Goal: Information Seeking & Learning: Learn about a topic

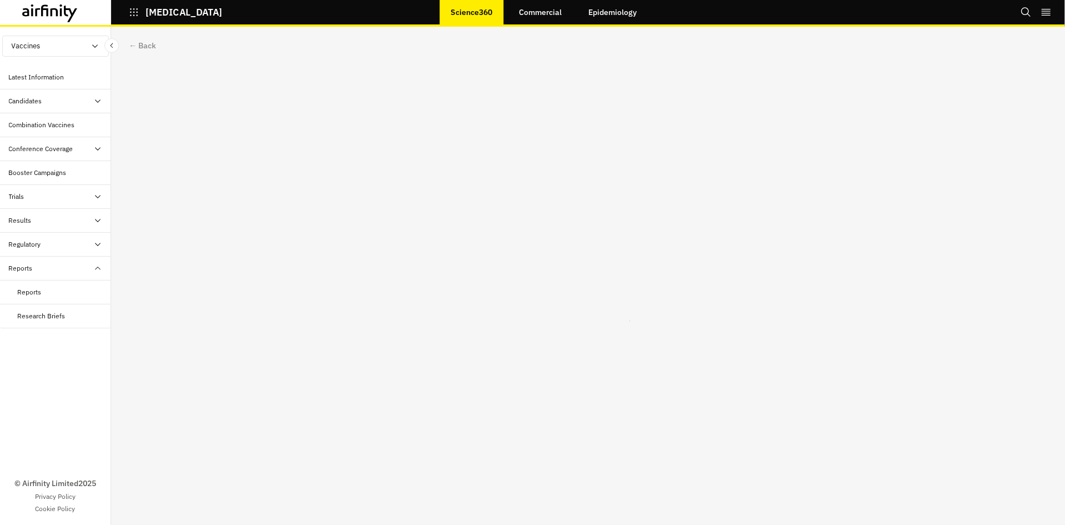
click at [555, 21] on link "Commercial" at bounding box center [540, 12] width 65 height 27
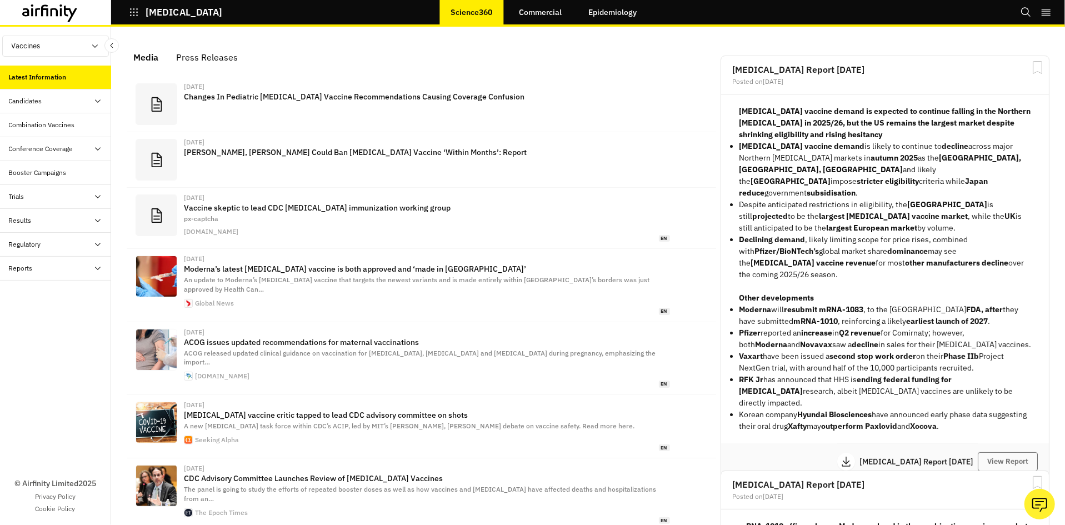
scroll to position [696, 322]
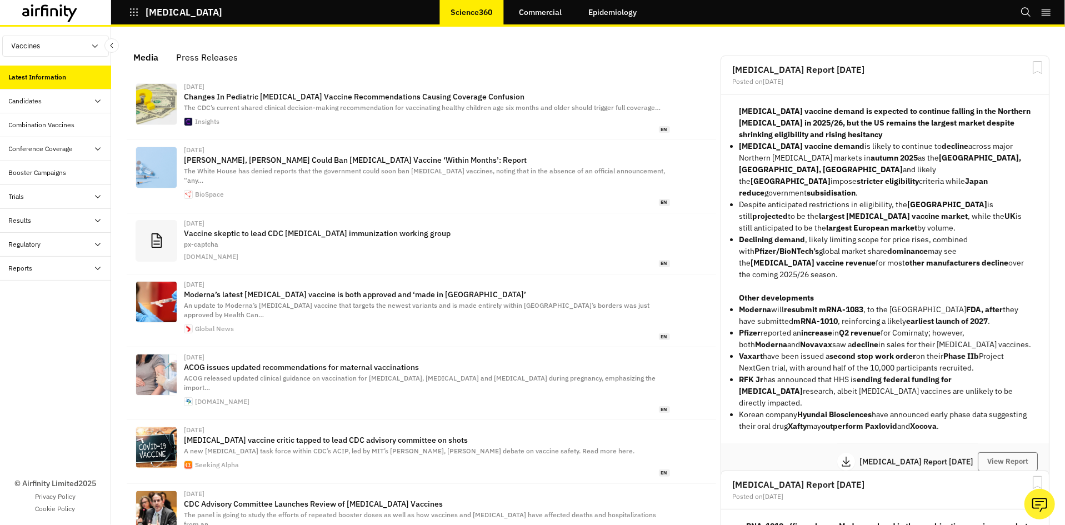
click at [97, 264] on div at bounding box center [97, 268] width 9 height 10
click at [533, 19] on link "Commercial" at bounding box center [540, 12] width 65 height 27
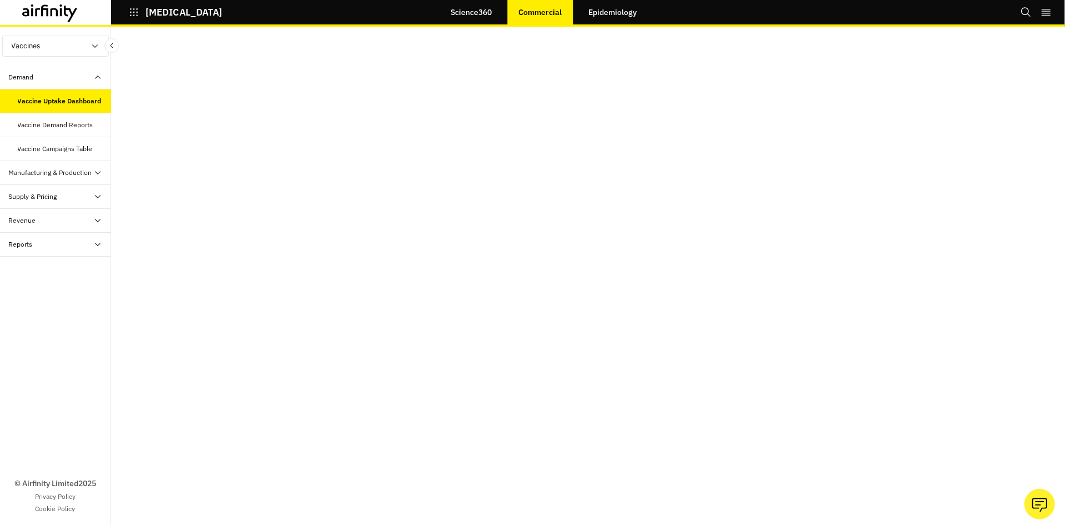
click at [72, 47] on button "Vaccines" at bounding box center [55, 46] width 107 height 21
click at [53, 91] on p "Therapeutics" at bounding box center [33, 88] width 60 height 21
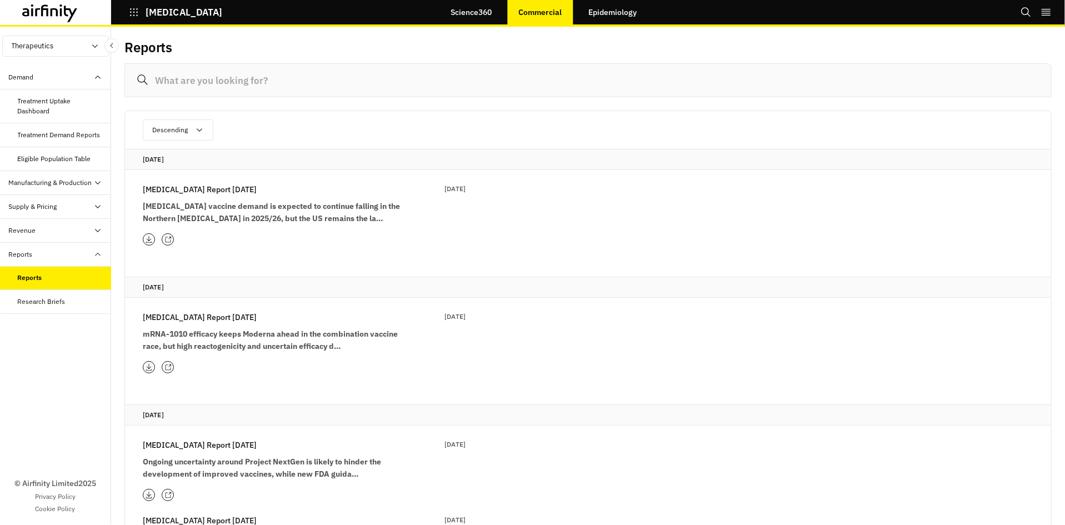
click at [269, 69] on input at bounding box center [587, 80] width 927 height 34
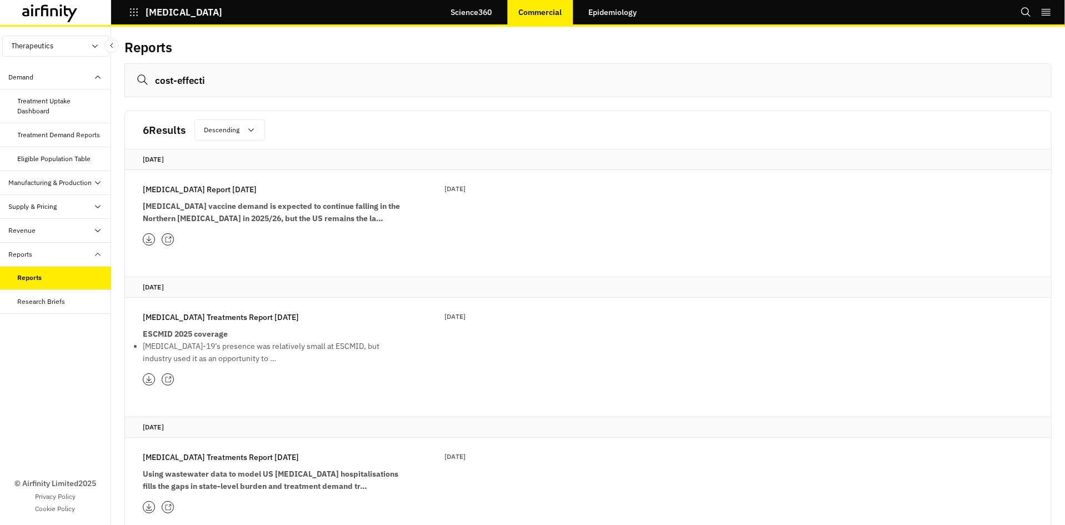
type input "cost-effecti"
click at [208, 217] on strong "COVID-19 vaccine demand is expected to continue falling in the Northern Hemisph…" at bounding box center [271, 212] width 257 height 22
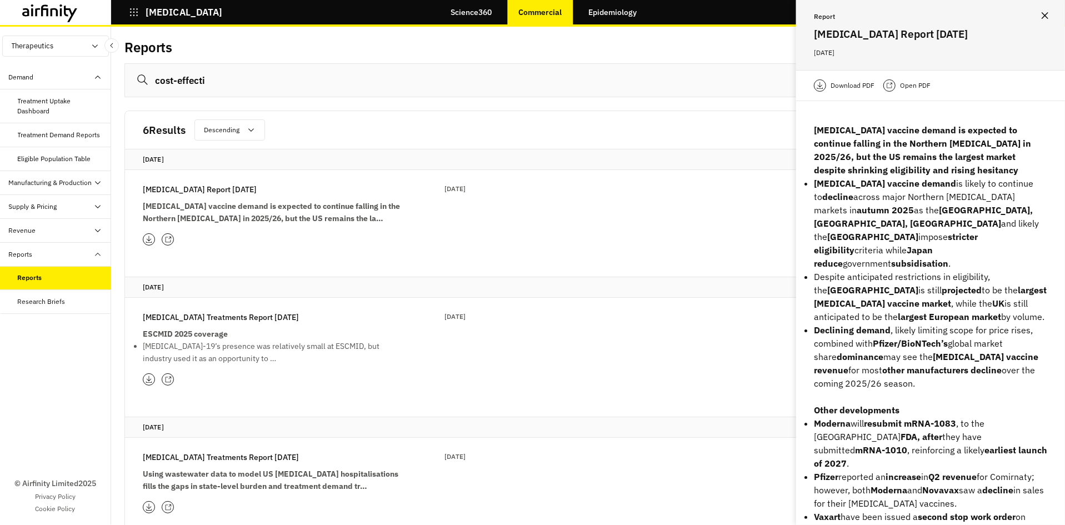
click at [208, 217] on strong "COVID-19 vaccine demand is expected to continue falling in the Northern Hemisph…" at bounding box center [271, 212] width 257 height 22
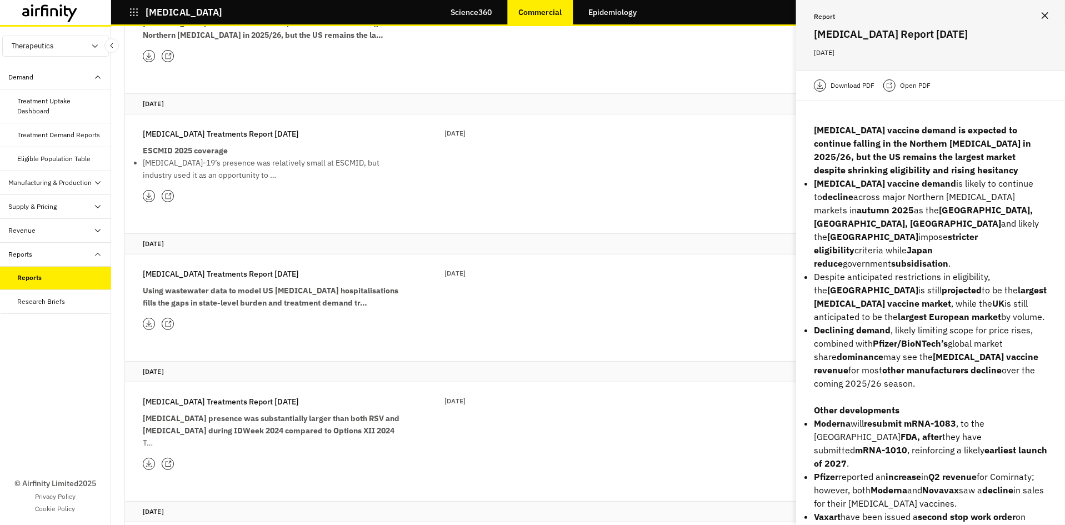
scroll to position [256, 0]
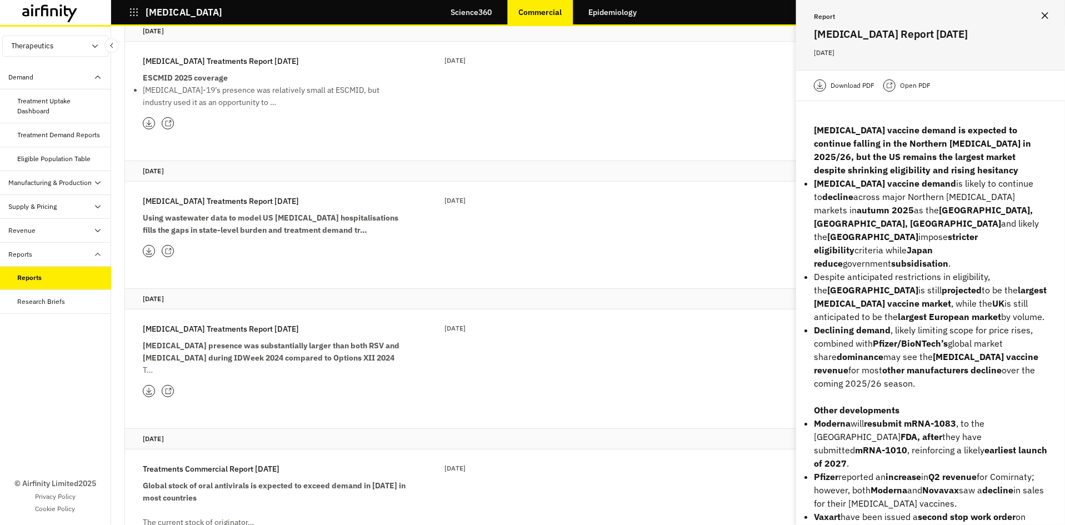
click at [239, 227] on strong "Using wastewater data to model US COVID-19 hospitalisations fills the gaps in s…" at bounding box center [271, 224] width 256 height 22
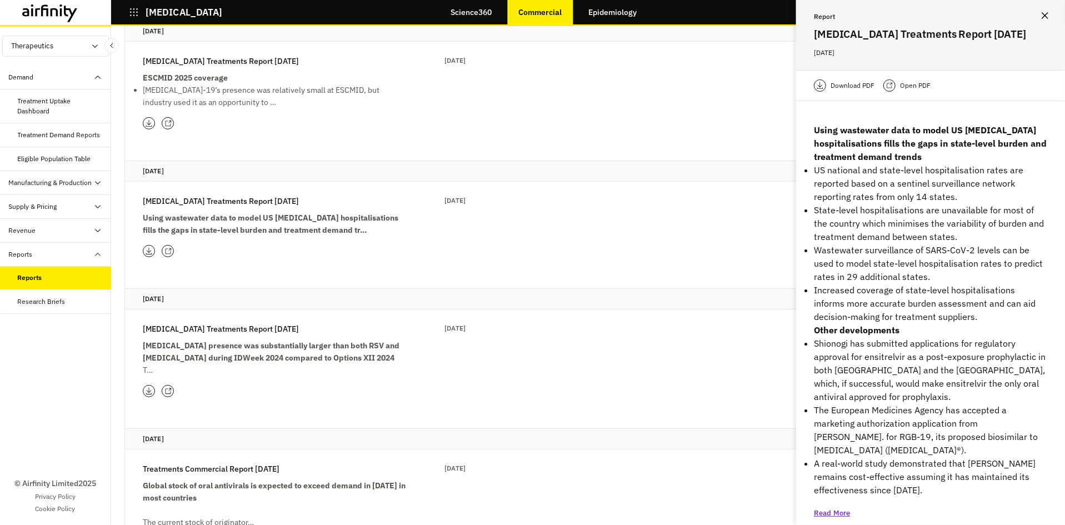
click at [196, 197] on p "COVID-19 Treatments Report 1st April" at bounding box center [221, 201] width 156 height 12
click at [166, 255] on icon at bounding box center [167, 251] width 7 height 7
click at [168, 253] on icon at bounding box center [167, 251] width 7 height 7
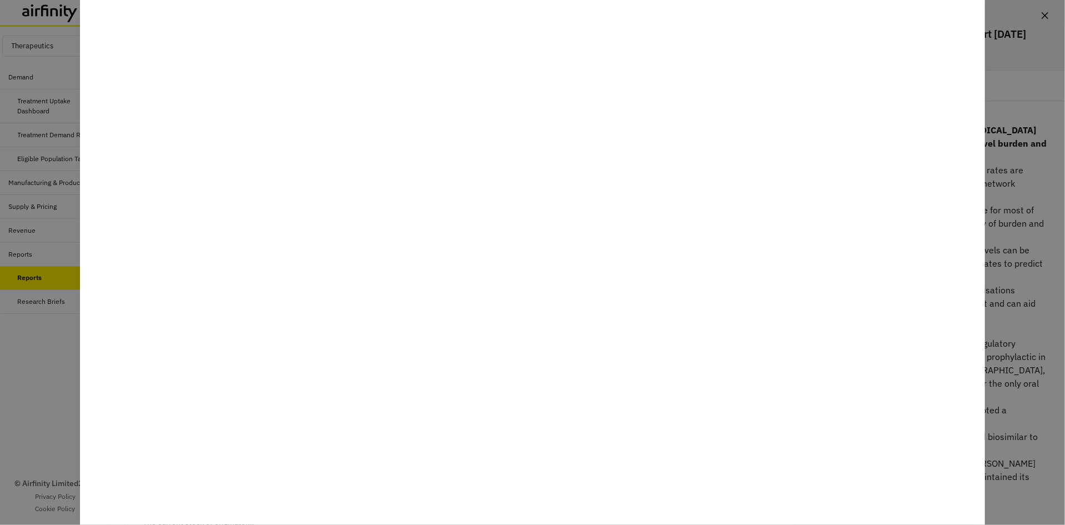
click at [72, 155] on div at bounding box center [532, 262] width 1065 height 525
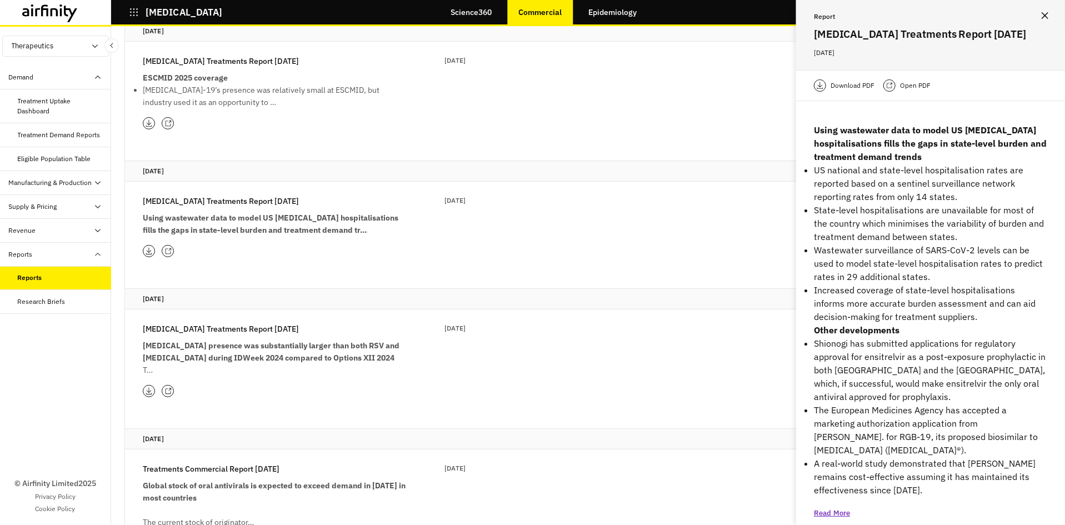
click at [164, 395] on icon at bounding box center [167, 391] width 7 height 7
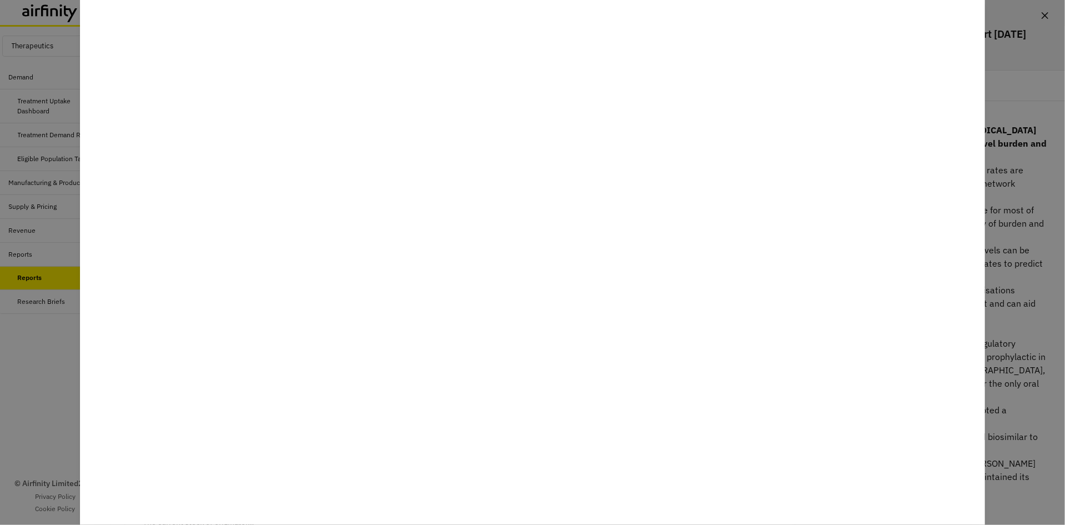
click at [63, 350] on div at bounding box center [532, 262] width 1065 height 525
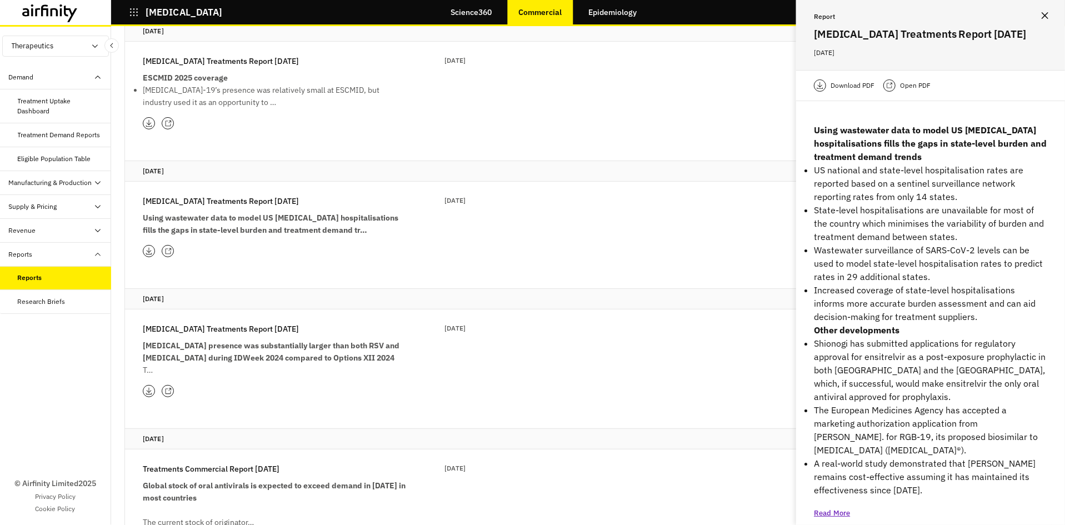
click at [167, 394] on icon at bounding box center [167, 391] width 7 height 7
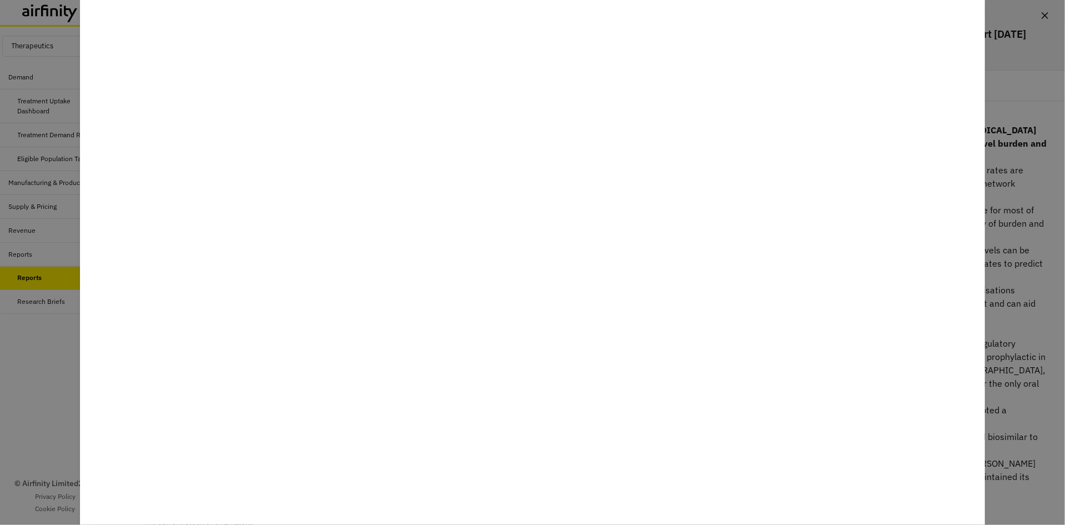
click at [31, 384] on div at bounding box center [532, 262] width 1065 height 525
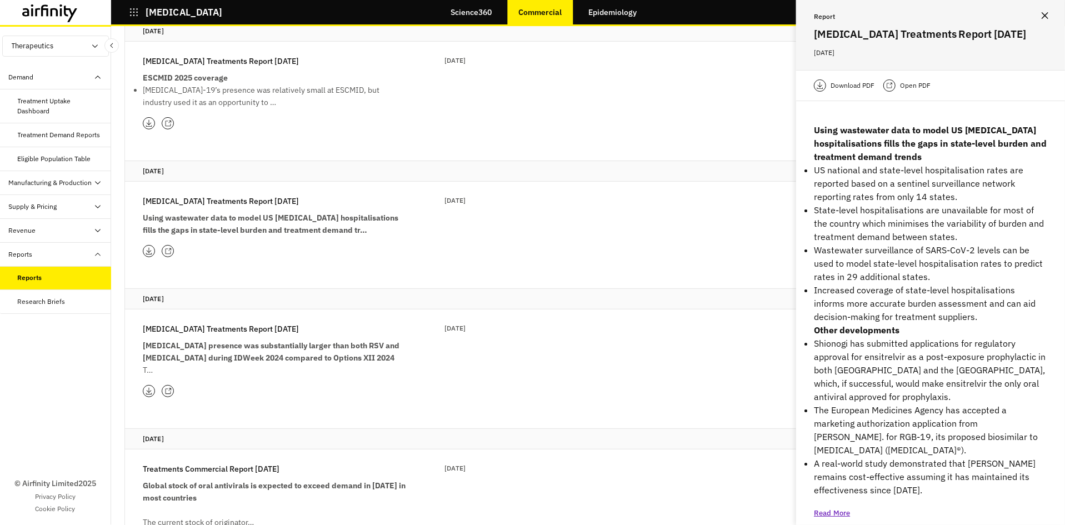
click at [167, 251] on icon at bounding box center [167, 251] width 7 height 7
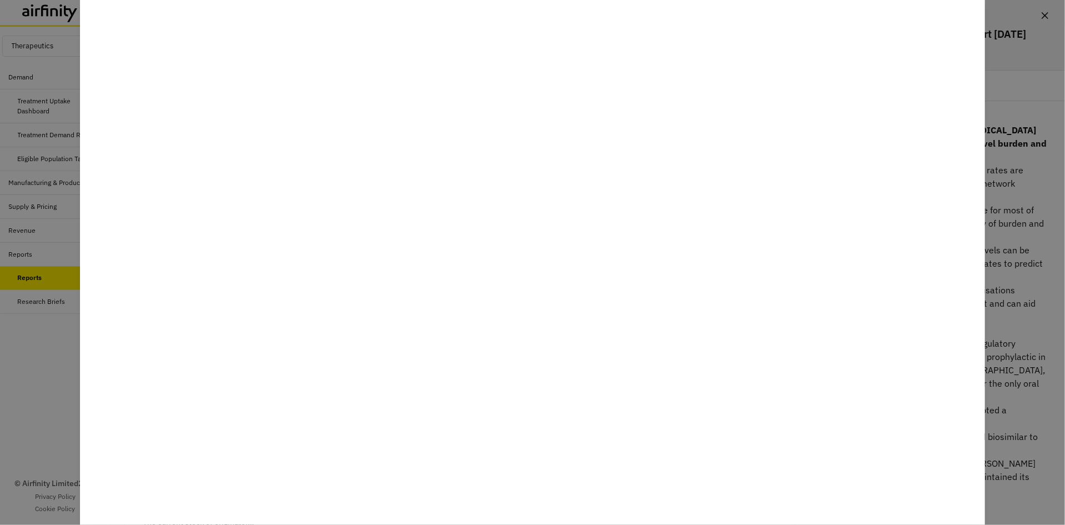
click at [66, 275] on div at bounding box center [532, 262] width 1065 height 525
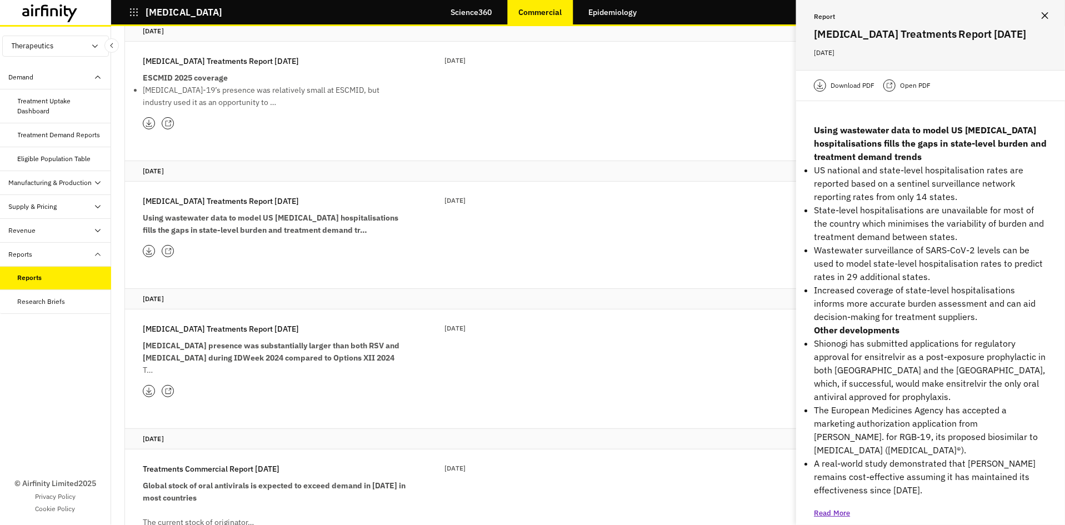
scroll to position [0, 0]
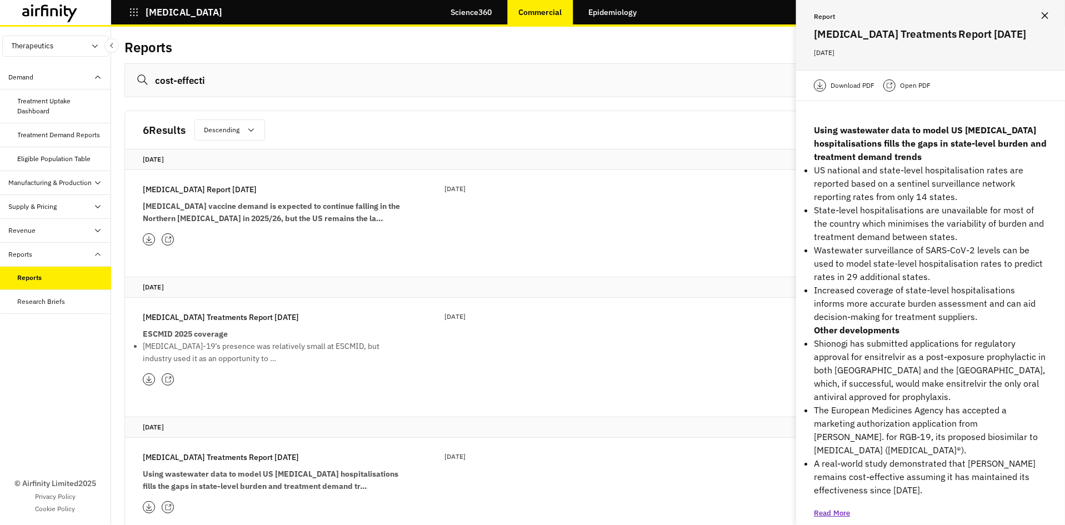
click at [132, 13] on icon "button" at bounding box center [134, 12] width 10 height 10
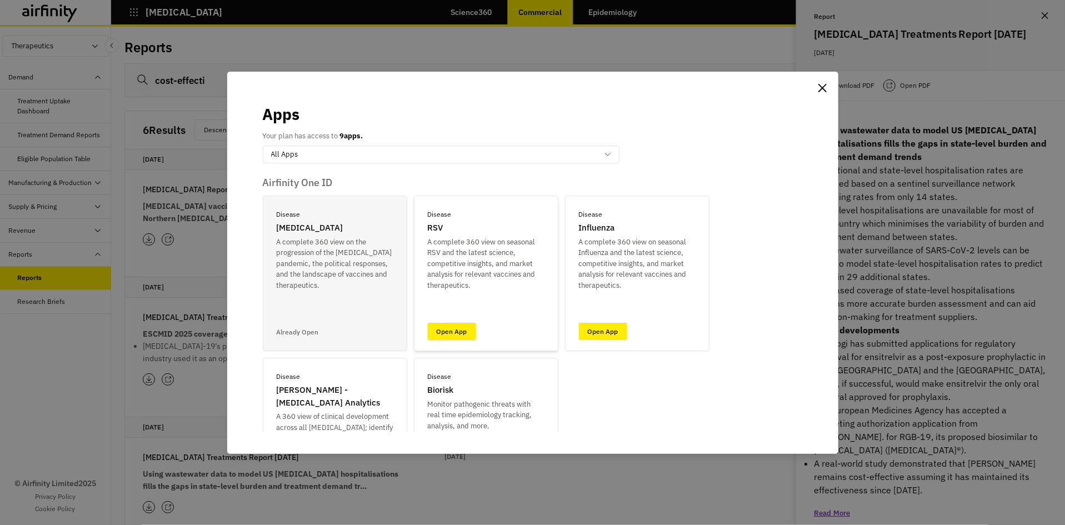
click at [462, 339] on link "Open App" at bounding box center [452, 331] width 48 height 17
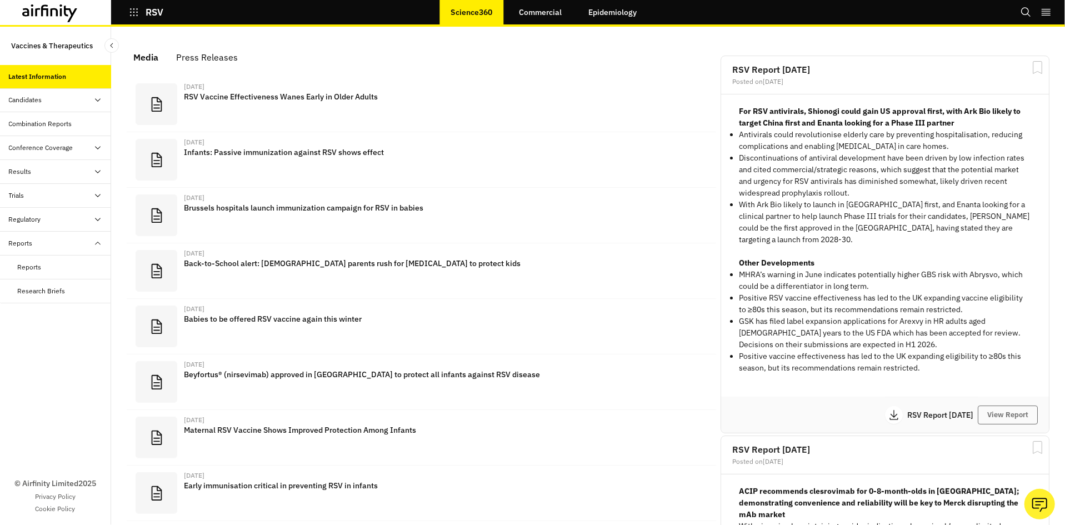
scroll to position [690, 322]
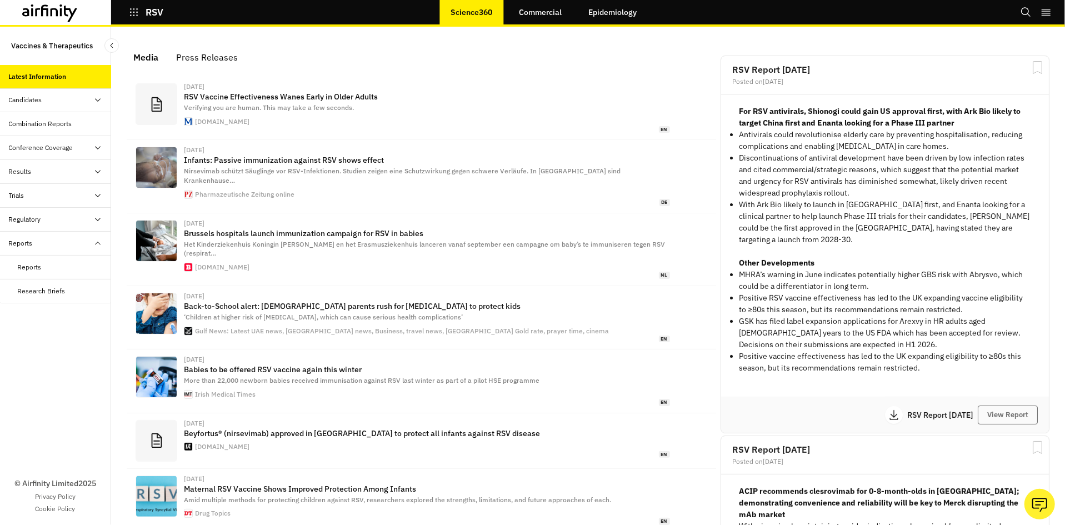
click at [37, 267] on div "Reports" at bounding box center [30, 267] width 24 height 10
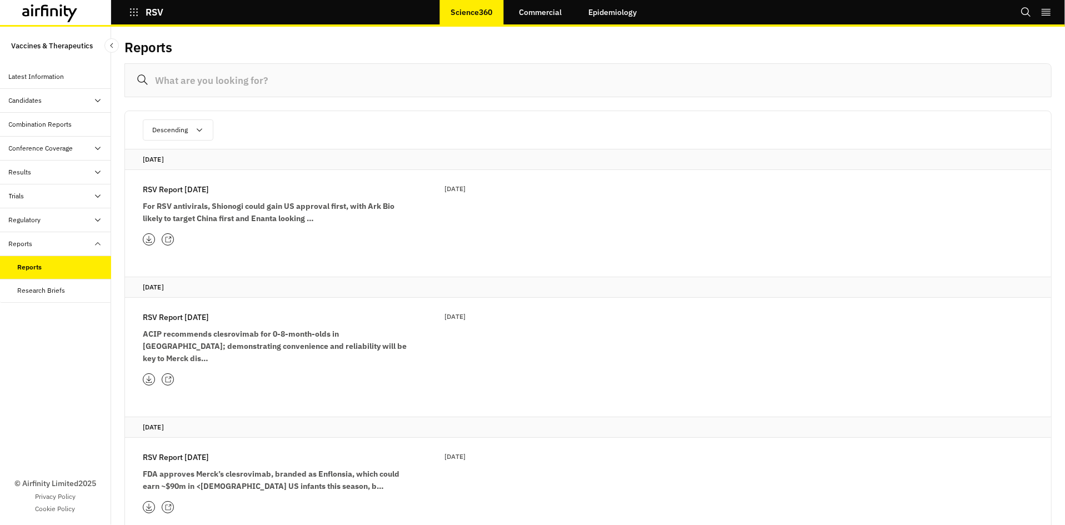
click at [209, 87] on input at bounding box center [587, 80] width 927 height 34
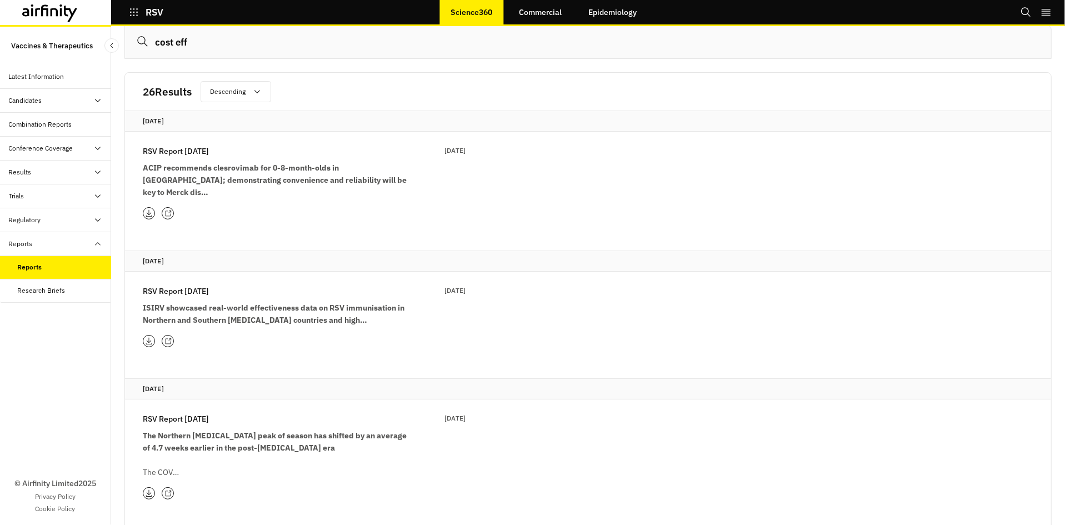
scroll to position [42, 0]
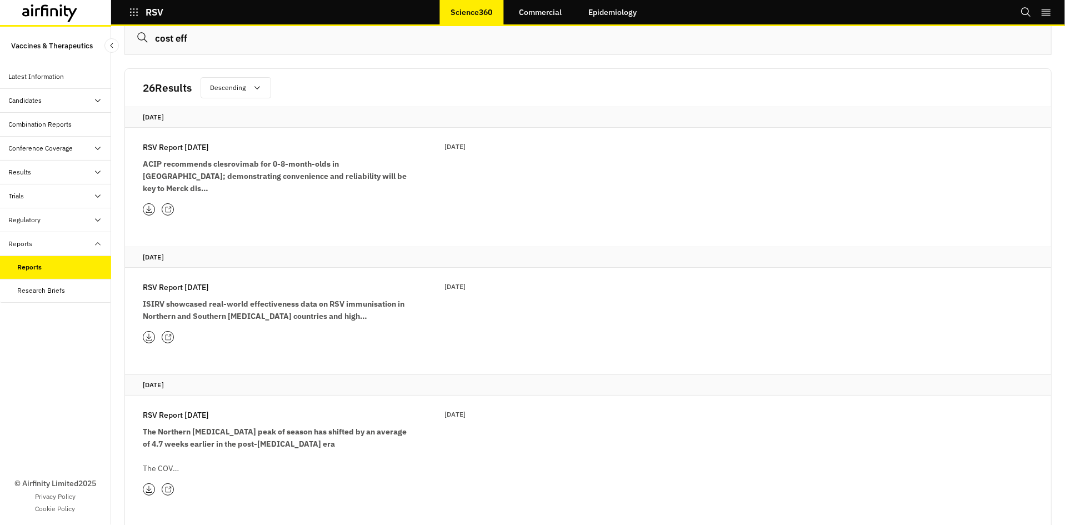
type input "cost eff"
click at [167, 207] on icon at bounding box center [168, 210] width 6 height 6
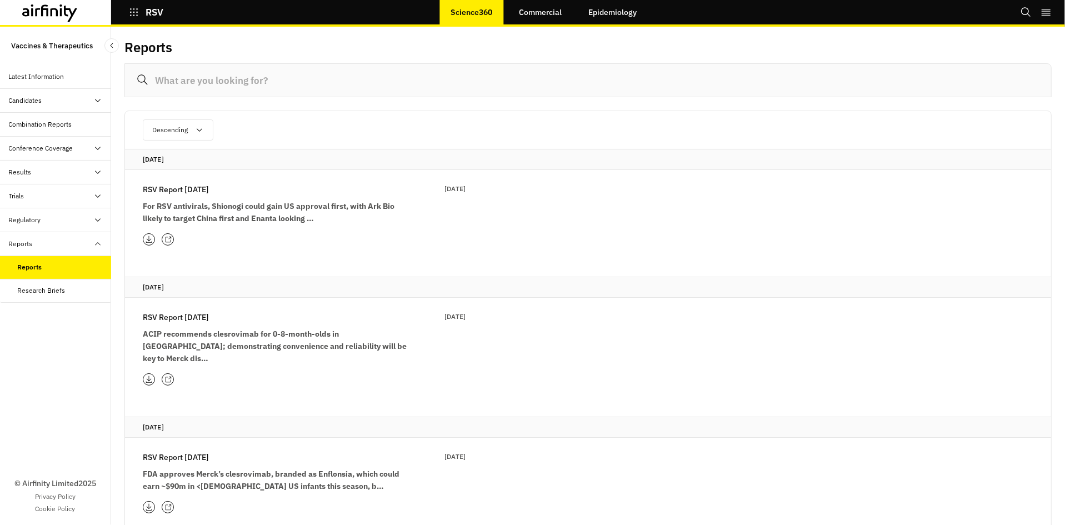
click at [239, 74] on input at bounding box center [587, 80] width 927 height 34
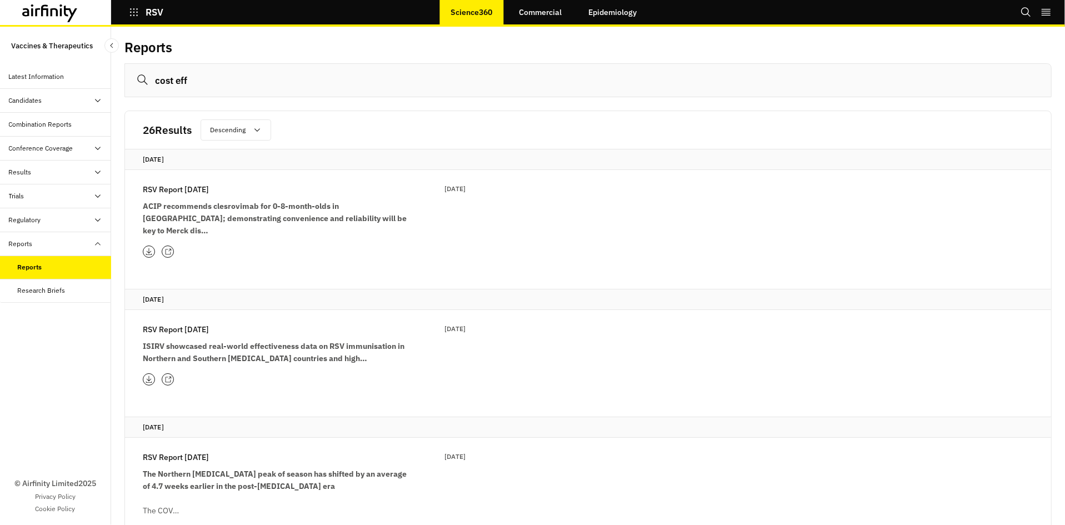
type input "cost eff"
click at [169, 246] on div at bounding box center [168, 252] width 12 height 12
